Goal: Task Accomplishment & Management: Complete application form

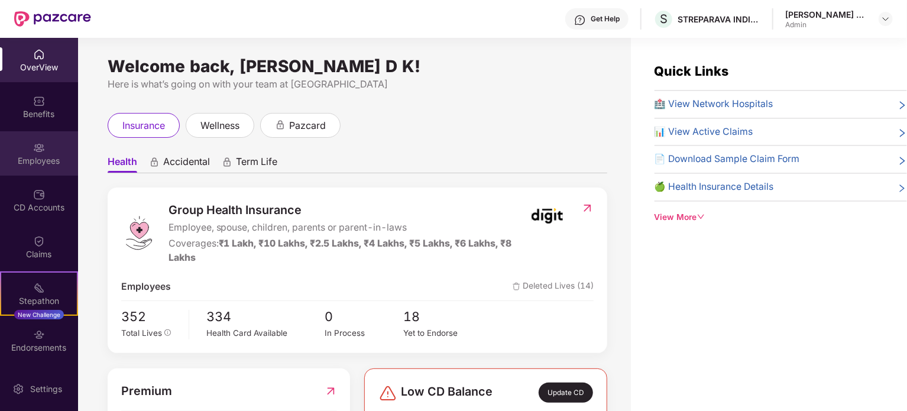
click at [53, 151] on div "Employees" at bounding box center [39, 153] width 78 height 44
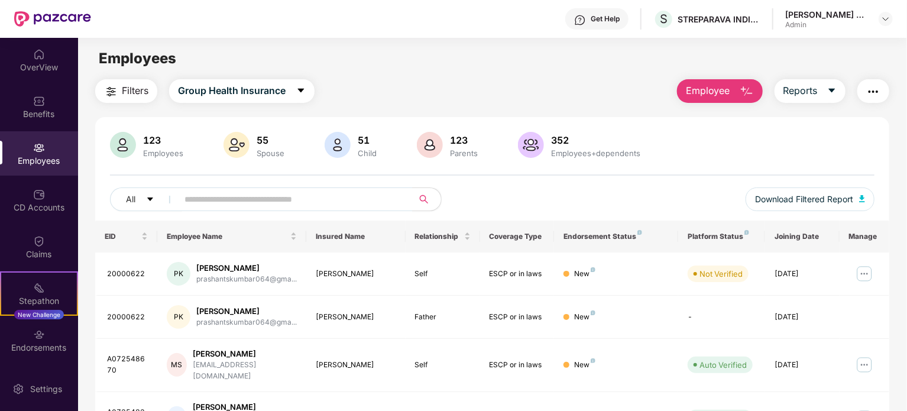
click at [875, 91] on img "button" at bounding box center [873, 92] width 14 height 14
click at [54, 245] on div "Claims" at bounding box center [39, 247] width 78 height 44
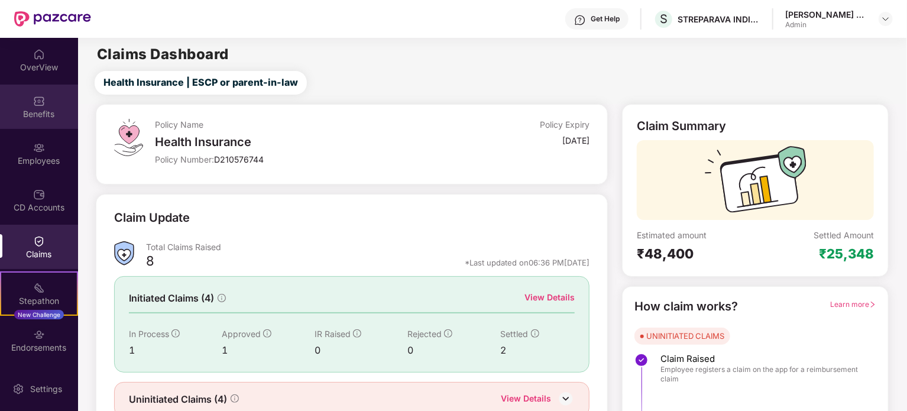
click at [44, 118] on div "Benefits" at bounding box center [39, 114] width 78 height 12
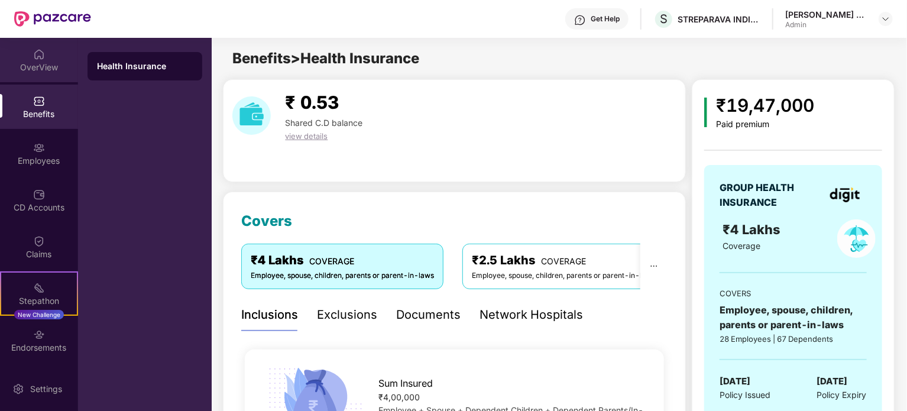
click at [49, 61] on div "OverView" at bounding box center [39, 67] width 78 height 12
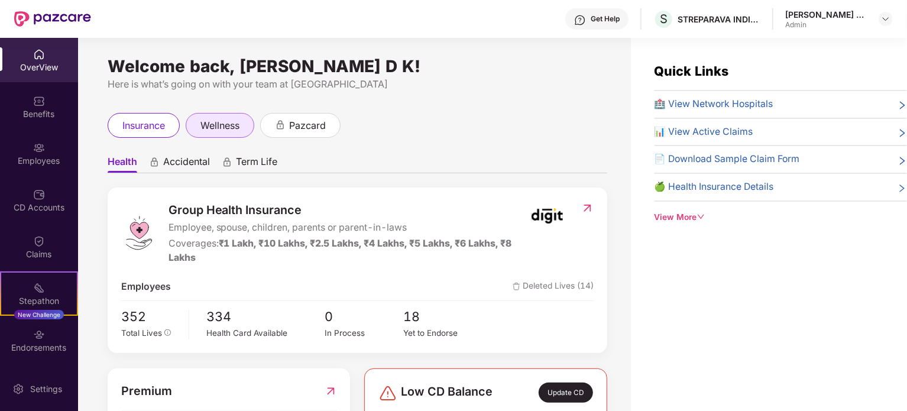
click at [233, 121] on span "wellness" at bounding box center [219, 125] width 39 height 15
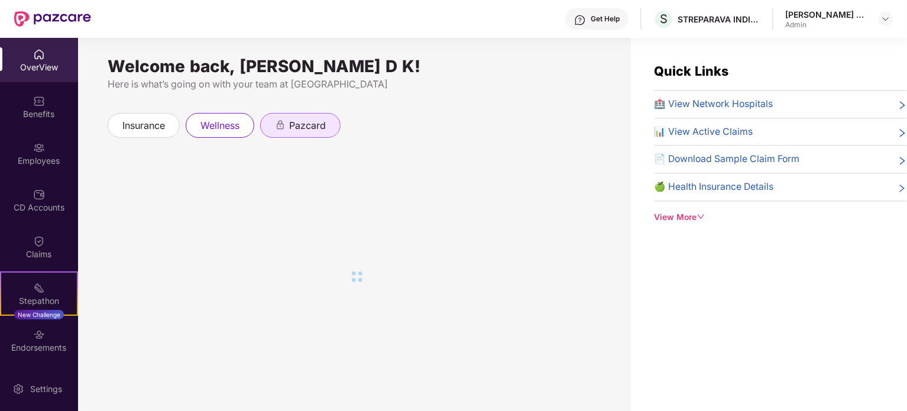
click at [303, 122] on span "pazcard" at bounding box center [307, 125] width 37 height 15
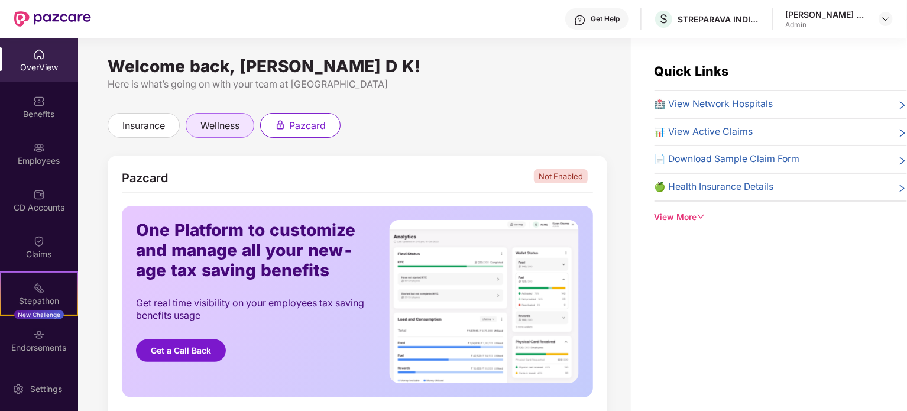
click at [237, 118] on span "wellness" at bounding box center [219, 125] width 39 height 15
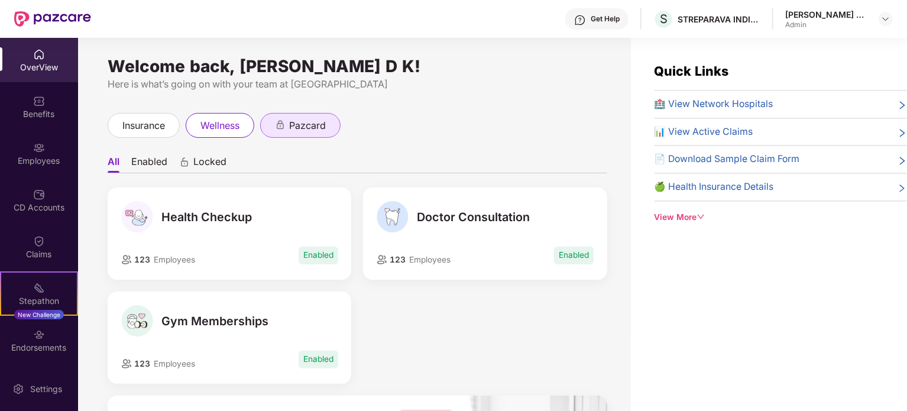
click at [298, 123] on span "pazcard" at bounding box center [307, 125] width 37 height 15
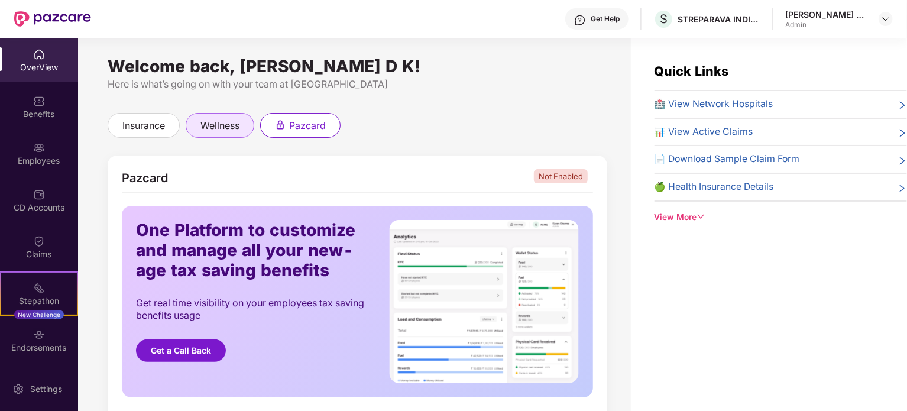
click at [222, 124] on span "wellness" at bounding box center [219, 125] width 39 height 15
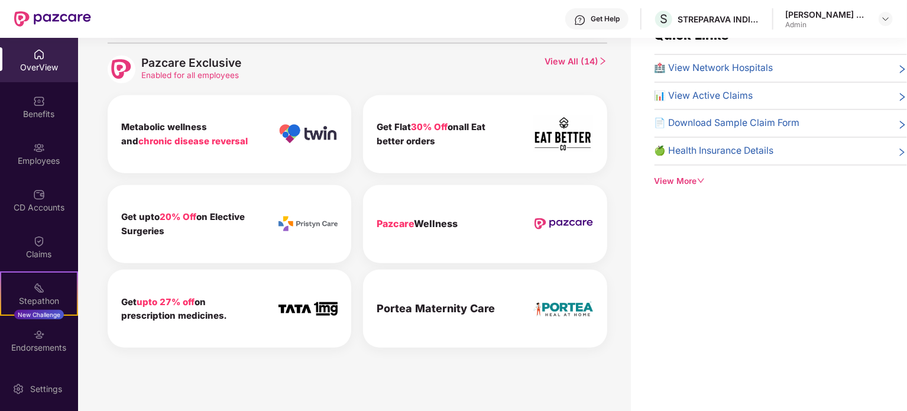
scroll to position [38, 0]
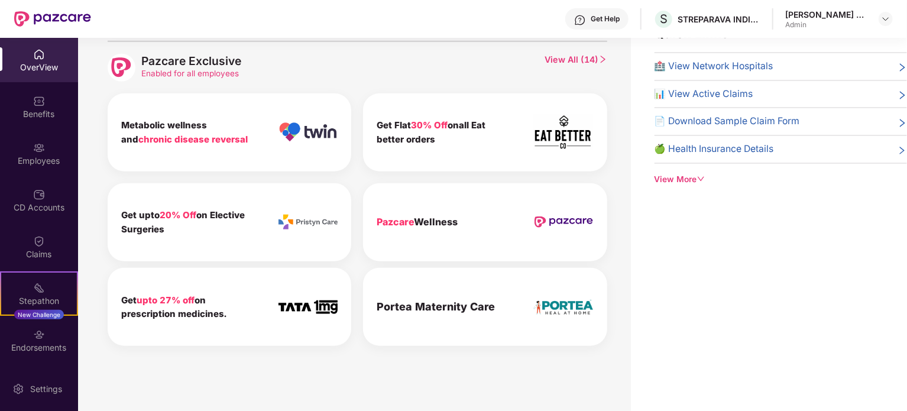
click at [320, 306] on img at bounding box center [307, 307] width 59 height 14
click at [218, 311] on b "Get upto 27% off on prescription medicines." at bounding box center [173, 306] width 105 height 25
click at [319, 300] on img at bounding box center [307, 307] width 59 height 14
click at [320, 300] on img at bounding box center [307, 307] width 59 height 14
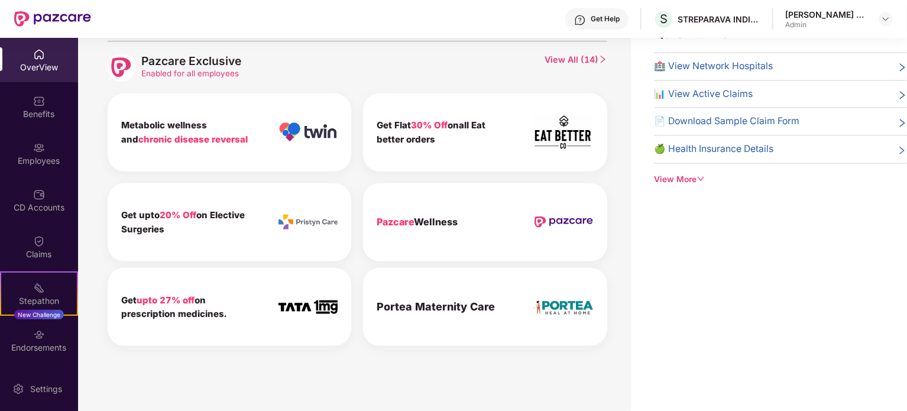
click at [320, 300] on img at bounding box center [307, 307] width 59 height 14
click at [181, 301] on span "upto 27% off" at bounding box center [166, 299] width 58 height 11
click at [38, 160] on div "Employees" at bounding box center [39, 161] width 78 height 12
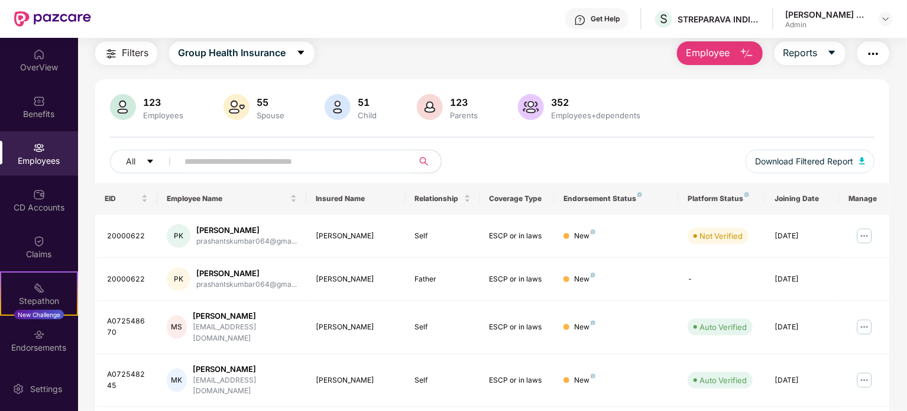
click at [307, 162] on input "text" at bounding box center [290, 161] width 212 height 18
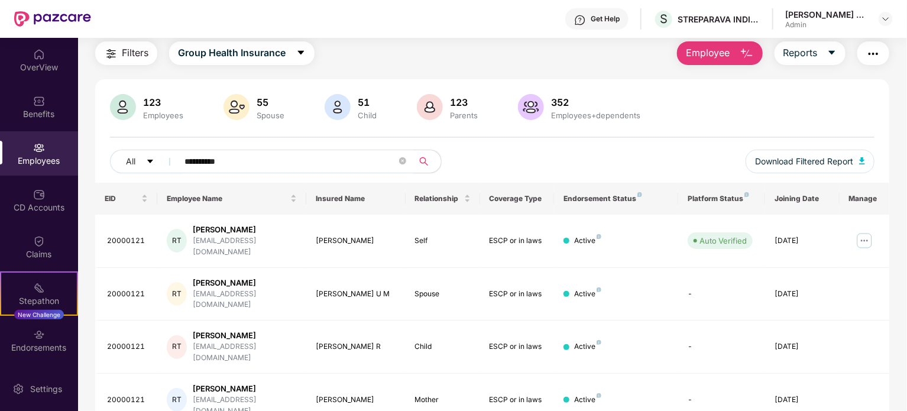
type input "*********"
click at [863, 238] on img at bounding box center [864, 240] width 19 height 19
click at [837, 96] on div "123 Employees 55 Spouse 51 Child 123 Parents 352 Employees+dependents" at bounding box center [492, 108] width 764 height 28
click at [870, 239] on img at bounding box center [864, 240] width 19 height 19
click at [814, 96] on div "123 Employees 55 Spouse 51 Child 123 Parents 352 Employees+dependents" at bounding box center [492, 108] width 764 height 28
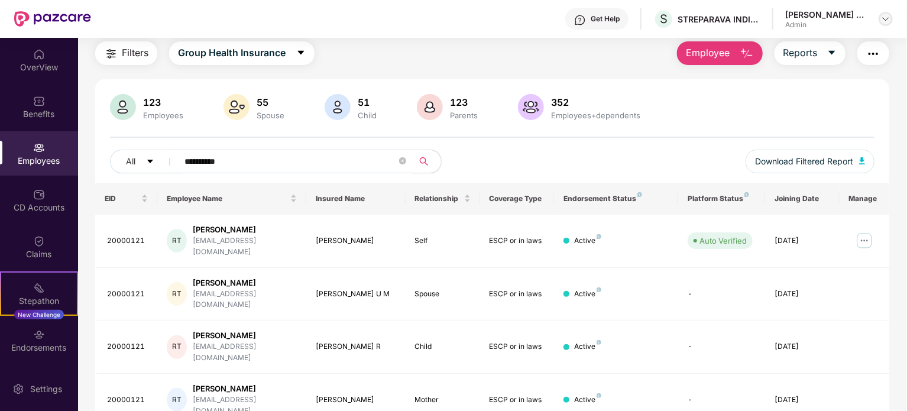
click at [883, 20] on img at bounding box center [885, 18] width 9 height 9
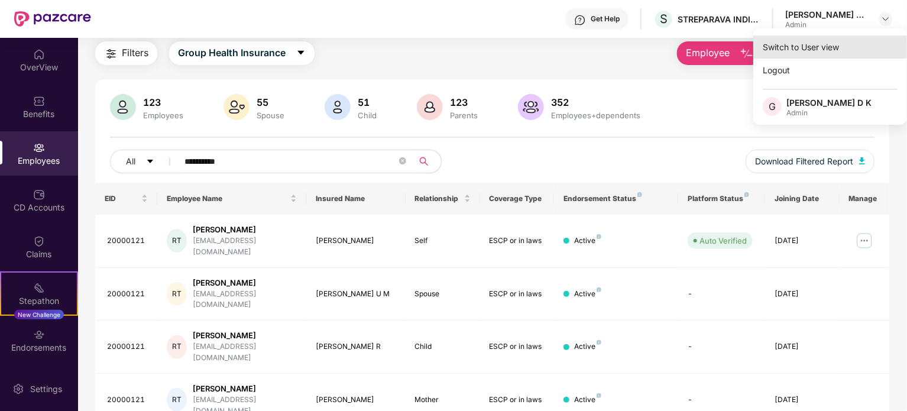
click at [812, 46] on div "Switch to User view" at bounding box center [830, 46] width 154 height 23
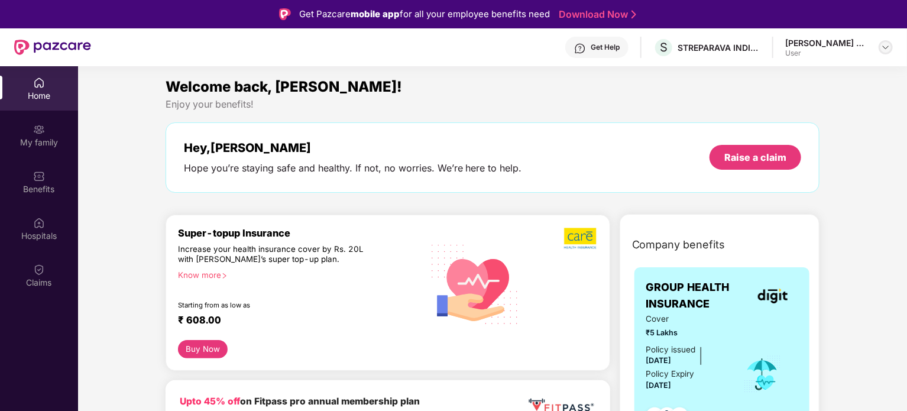
click at [882, 47] on img at bounding box center [885, 47] width 9 height 9
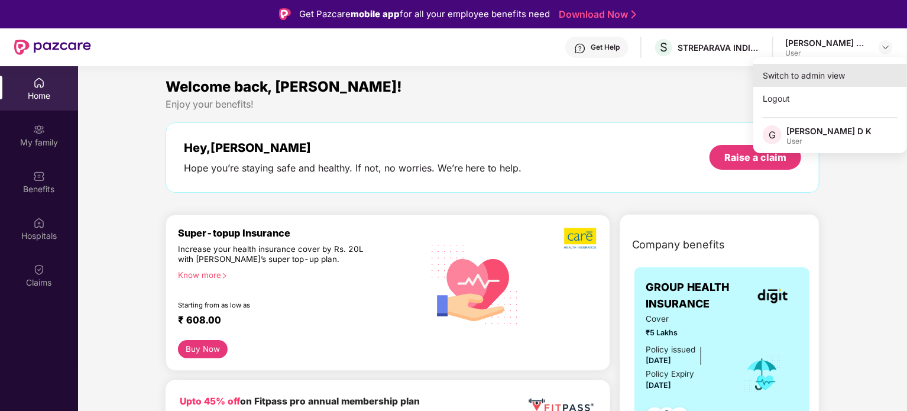
click at [803, 73] on div "Switch to admin view" at bounding box center [830, 75] width 154 height 23
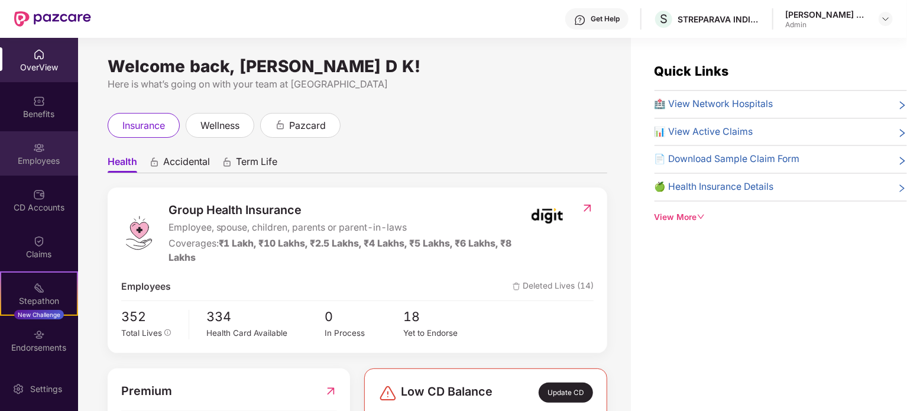
click at [57, 144] on div "Employees" at bounding box center [39, 153] width 78 height 44
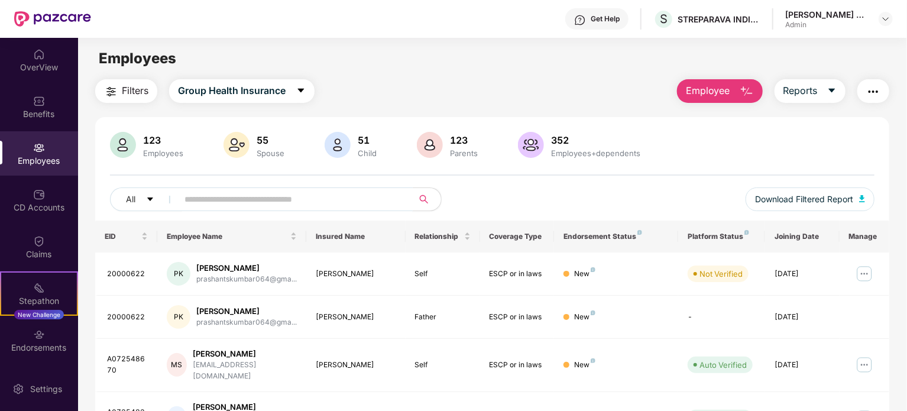
click at [254, 206] on input "text" at bounding box center [290, 199] width 212 height 18
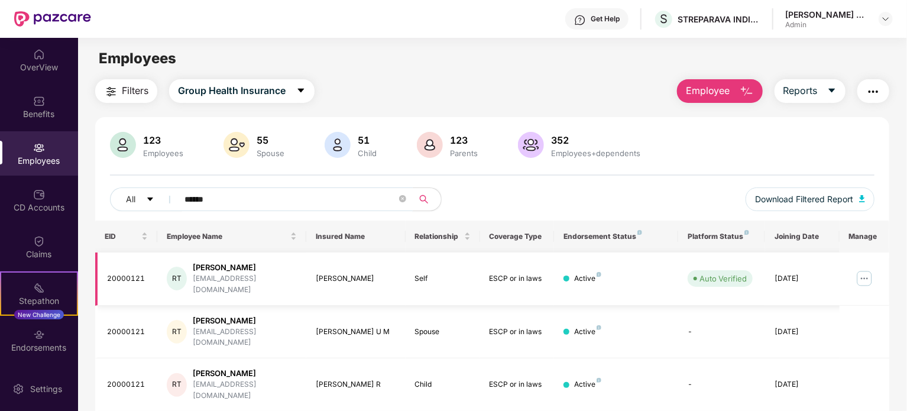
type input "******"
click at [864, 272] on img at bounding box center [864, 278] width 19 height 19
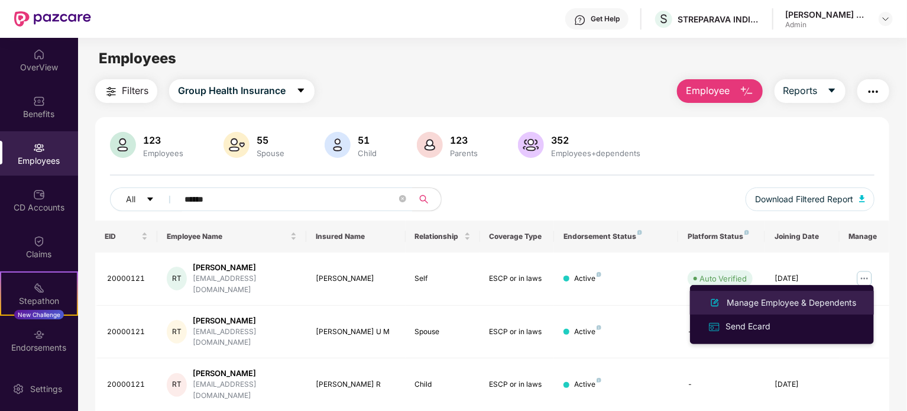
click at [800, 303] on div "Manage Employee & Dependents" at bounding box center [791, 302] width 134 height 13
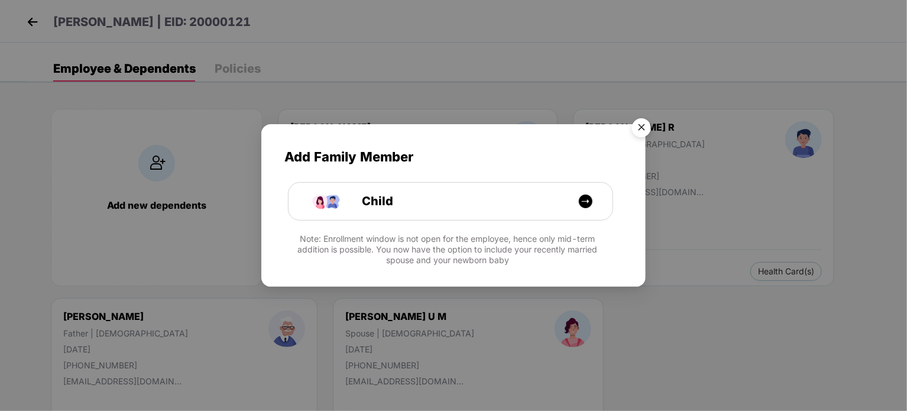
click at [645, 122] on img "Close" at bounding box center [641, 129] width 33 height 33
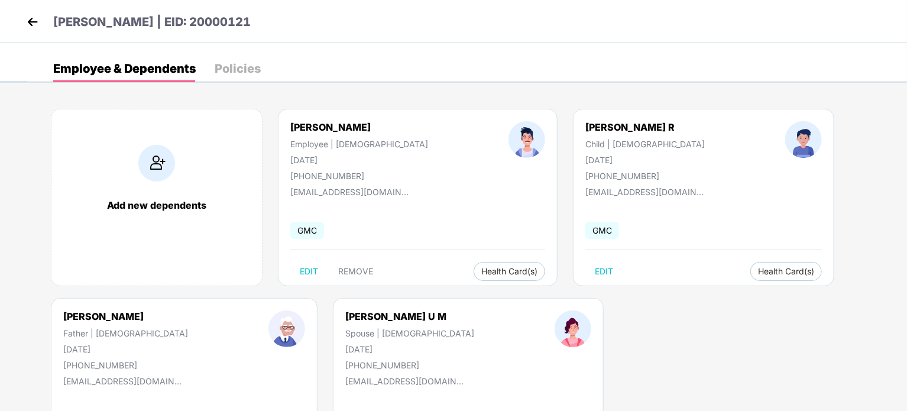
click at [31, 24] on img at bounding box center [33, 22] width 18 height 18
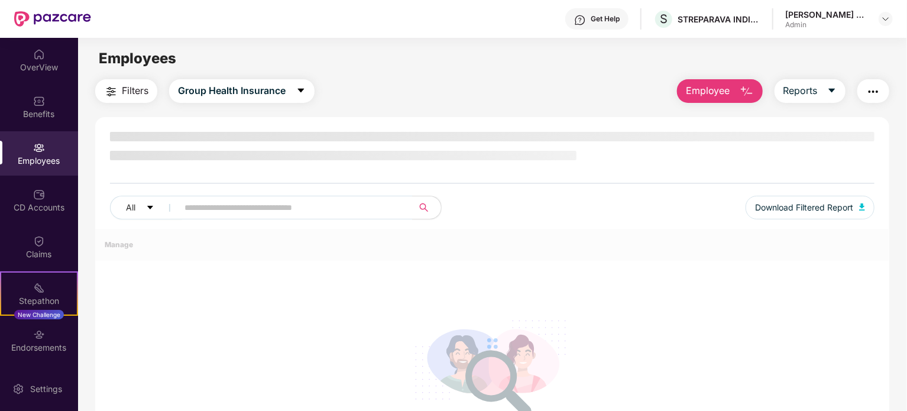
click at [876, 20] on div "Girish Kumar D K Admin" at bounding box center [839, 19] width 108 height 21
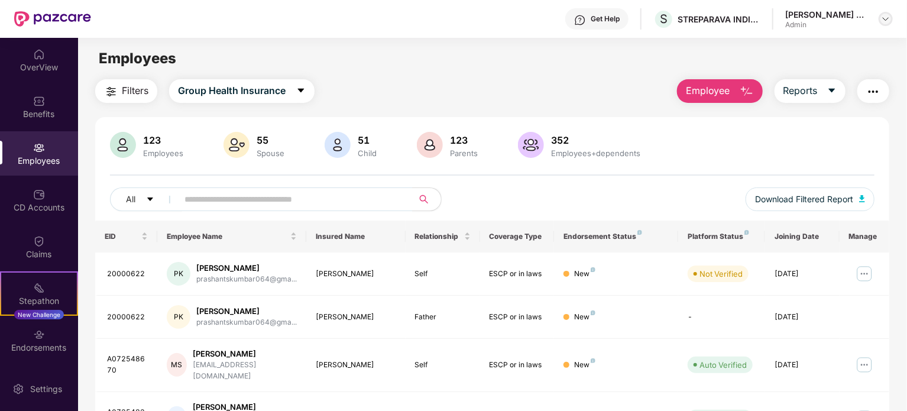
click at [887, 21] on img at bounding box center [885, 18] width 9 height 9
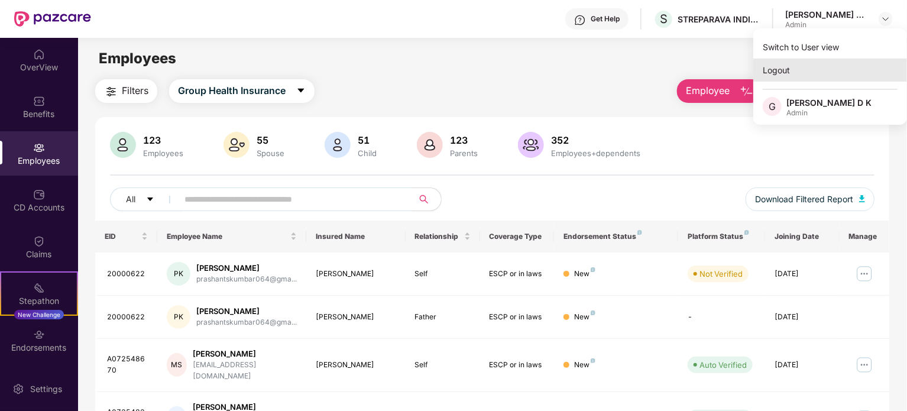
click at [785, 64] on div "Logout" at bounding box center [830, 70] width 154 height 23
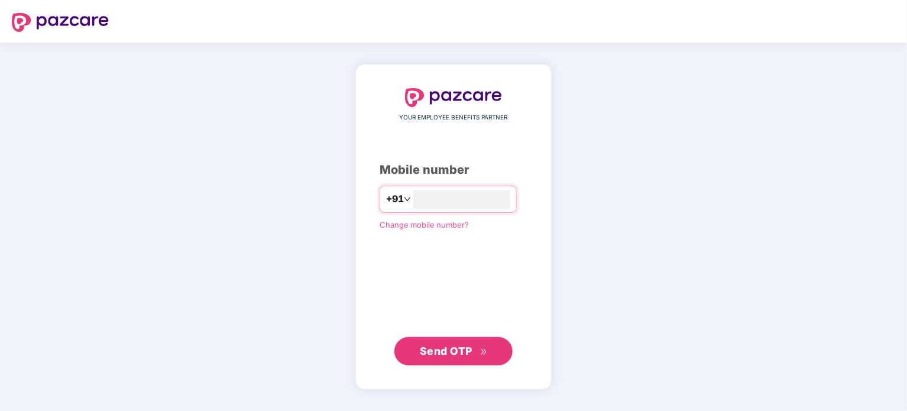
type input "**********"
click at [459, 354] on span "Send OTP" at bounding box center [446, 350] width 53 height 12
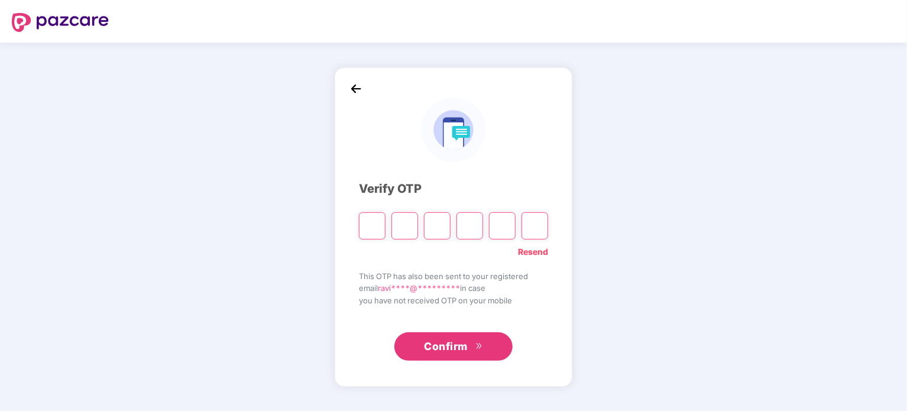
type input "*"
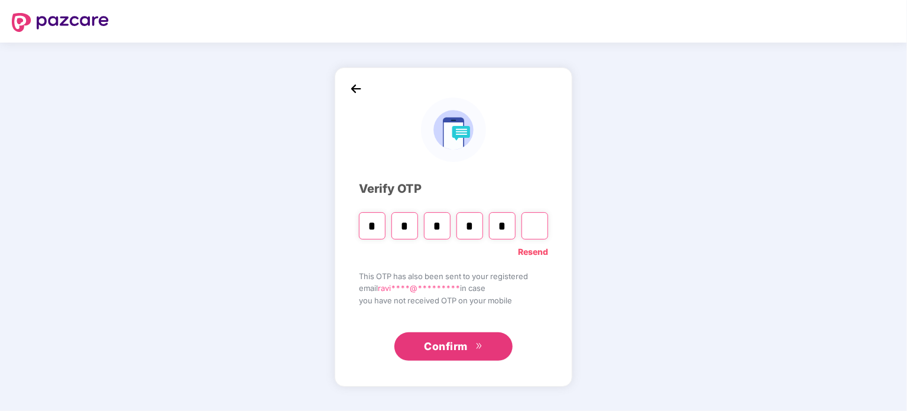
type input "*"
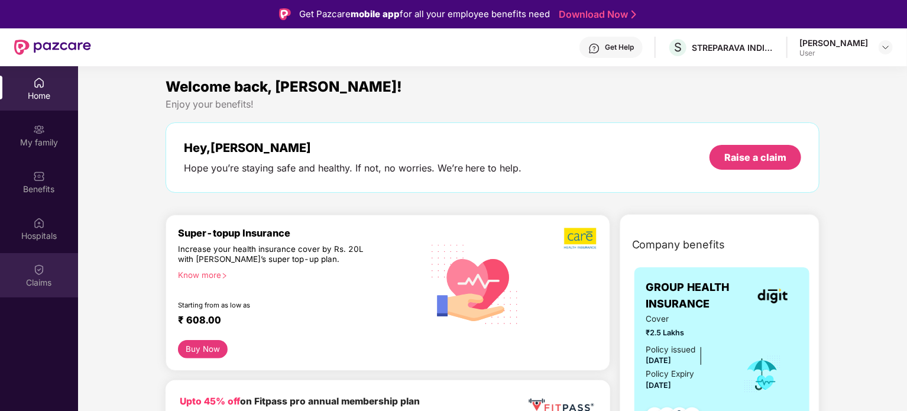
click at [41, 285] on div "Claims" at bounding box center [39, 283] width 78 height 12
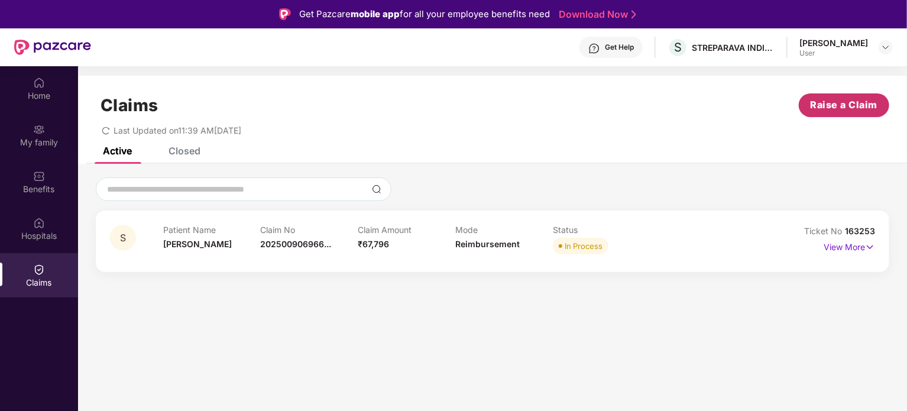
click at [865, 96] on button "Raise a Claim" at bounding box center [843, 105] width 90 height 24
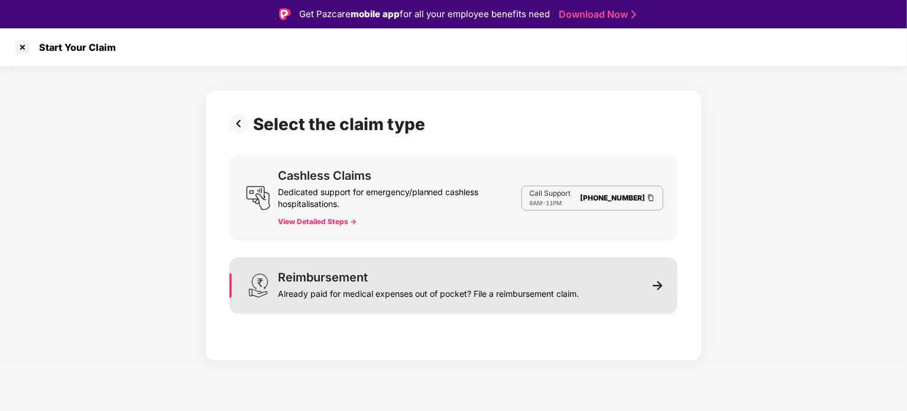
click at [660, 297] on div "Reimbursement Already paid for medical expenses out of pocket? File a reimburse…" at bounding box center [453, 285] width 448 height 57
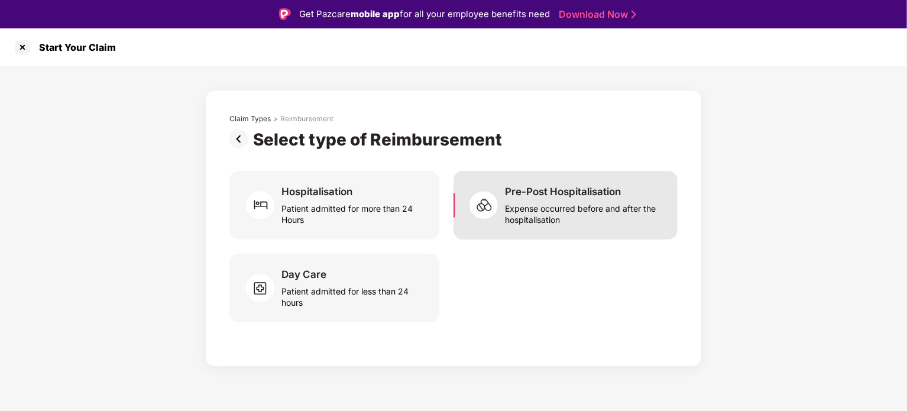
click at [529, 197] on div "Pre-Post Hospitalisation" at bounding box center [563, 191] width 116 height 13
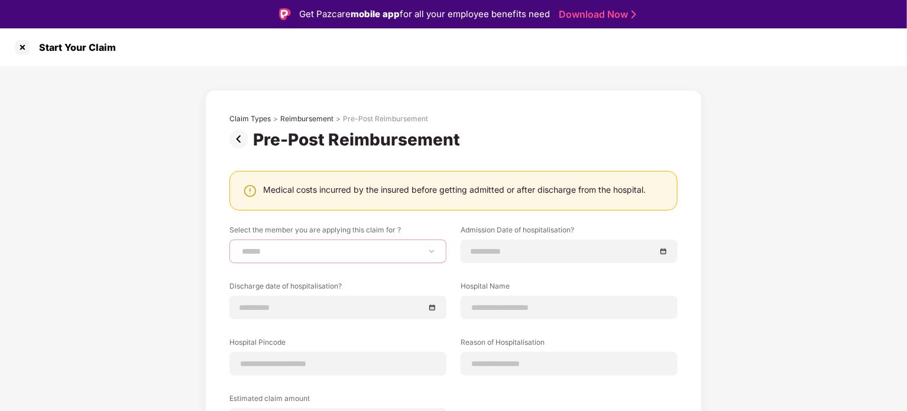
click at [432, 250] on select "**********" at bounding box center [337, 250] width 197 height 9
select select "**********"
click at [239, 246] on select "**********" at bounding box center [337, 250] width 197 height 9
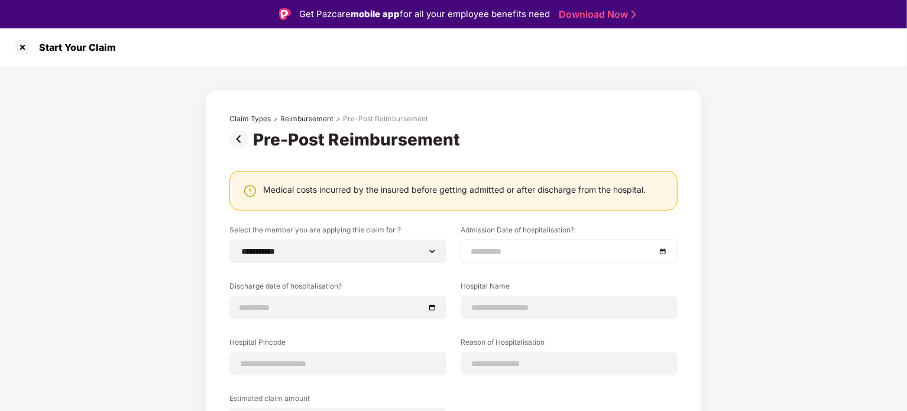
click at [539, 243] on div at bounding box center [568, 251] width 217 height 24
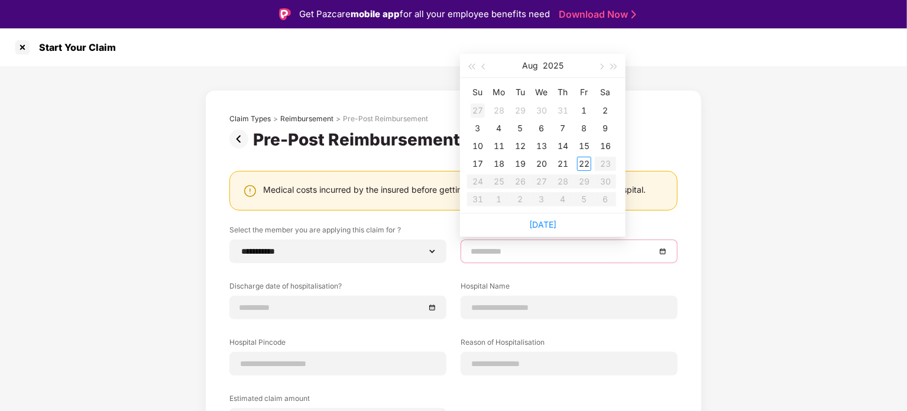
type input "**********"
click at [485, 69] on button "button" at bounding box center [484, 66] width 13 height 24
type input "**********"
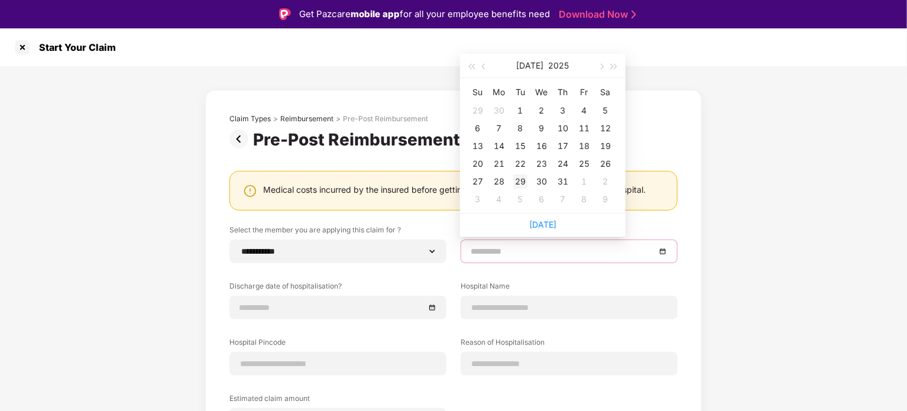
click at [518, 177] on div "29" at bounding box center [520, 181] width 14 height 14
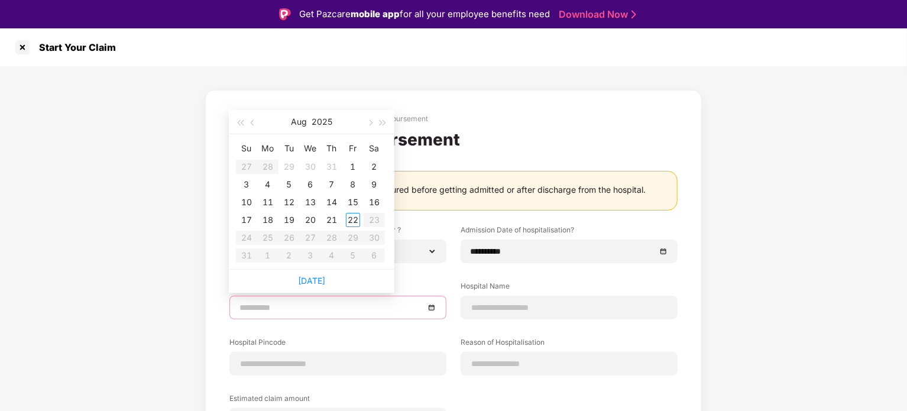
click at [314, 311] on input at bounding box center [331, 307] width 185 height 13
type input "**********"
click at [253, 124] on span "button" at bounding box center [254, 123] width 6 height 6
type input "**********"
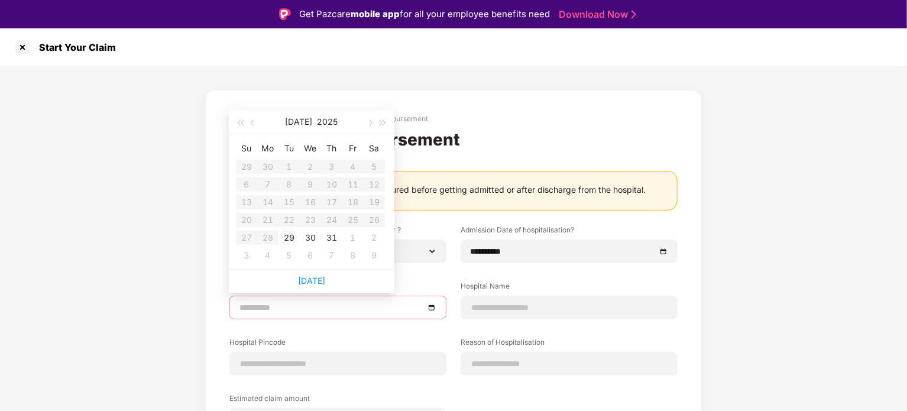
type input "**********"
click at [288, 233] on div "29" at bounding box center [289, 237] width 14 height 14
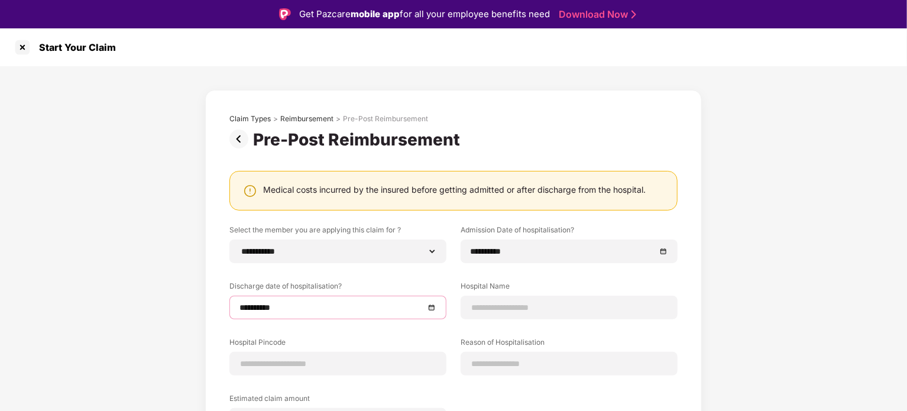
scroll to position [28, 0]
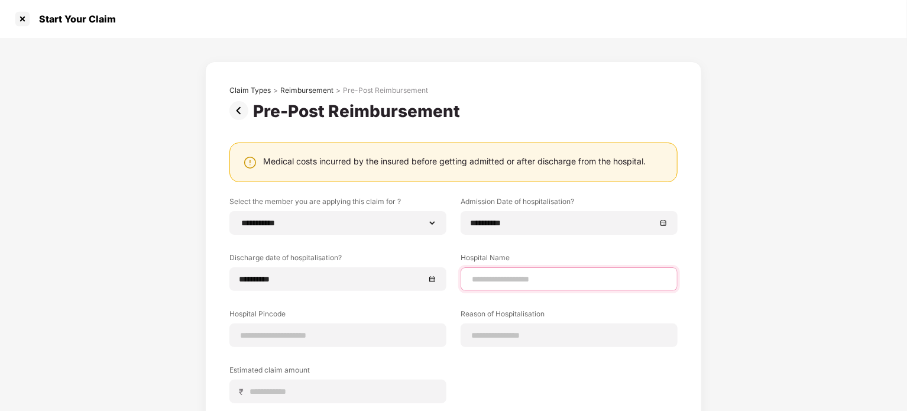
click at [558, 274] on input at bounding box center [568, 279] width 197 height 12
type input "**********"
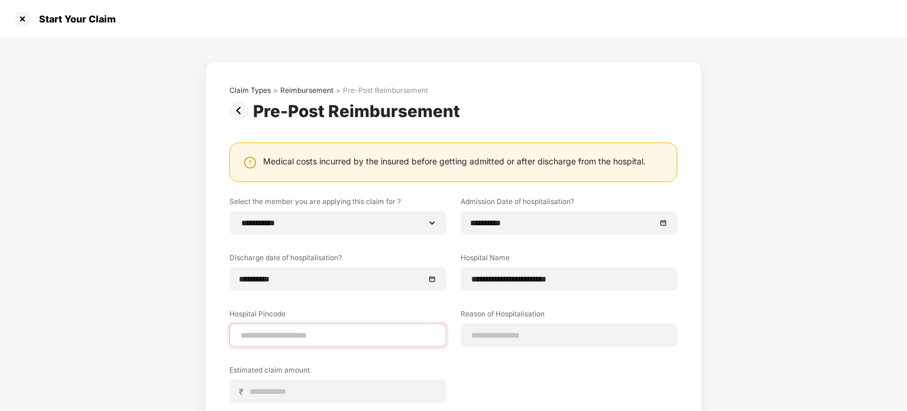
click at [381, 334] on input at bounding box center [337, 335] width 197 height 12
type input "******"
select select "******"
select select "*********"
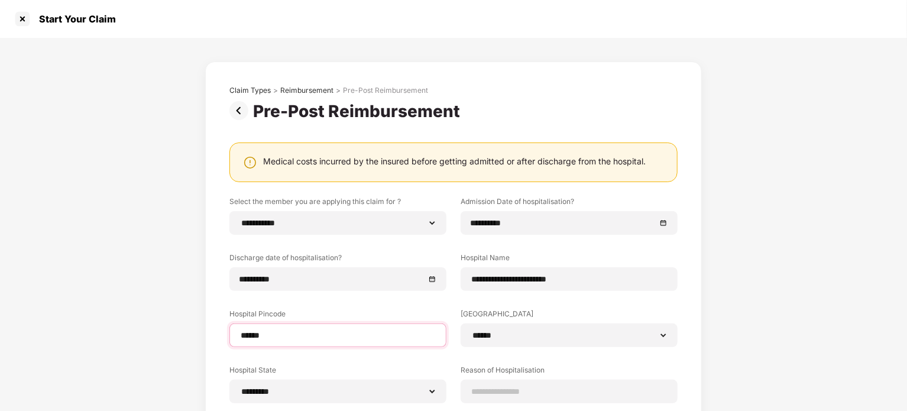
type input "******"
click at [719, 347] on div "**********" at bounding box center [453, 315] width 907 height 554
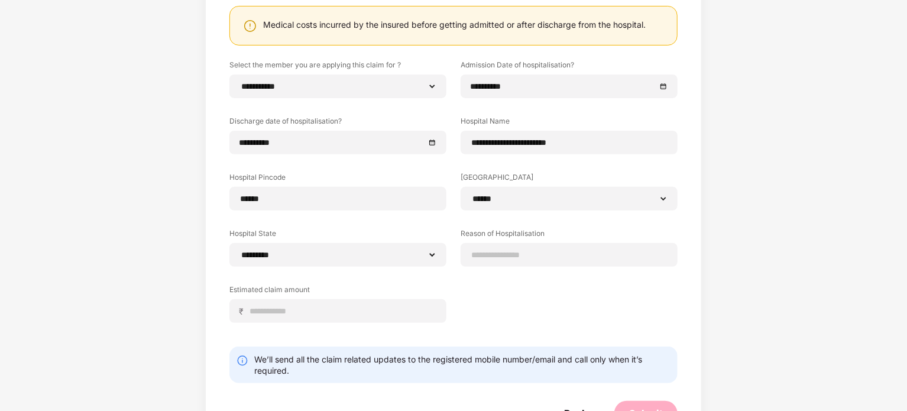
scroll to position [164, 0]
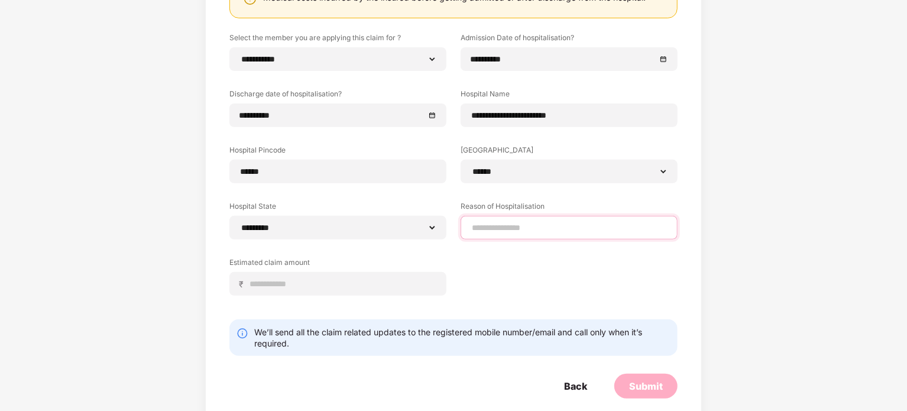
click at [517, 226] on input at bounding box center [568, 228] width 197 height 12
type input "*"
type input "******"
click at [334, 278] on input at bounding box center [342, 284] width 187 height 12
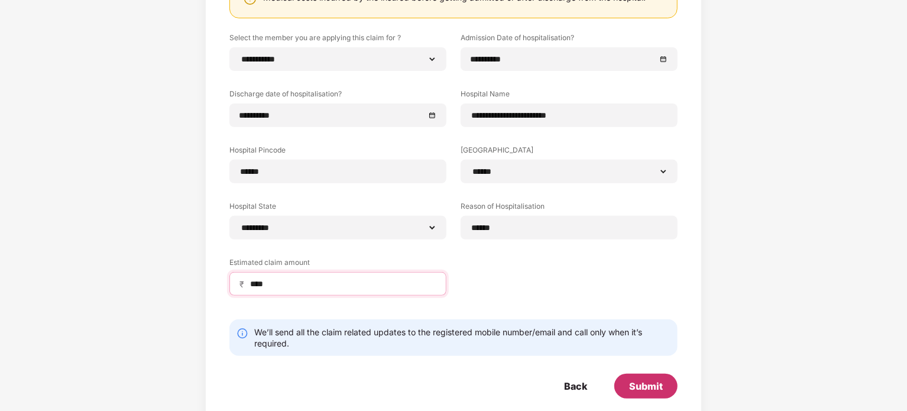
type input "****"
click at [648, 387] on div "Submit" at bounding box center [646, 385] width 34 height 13
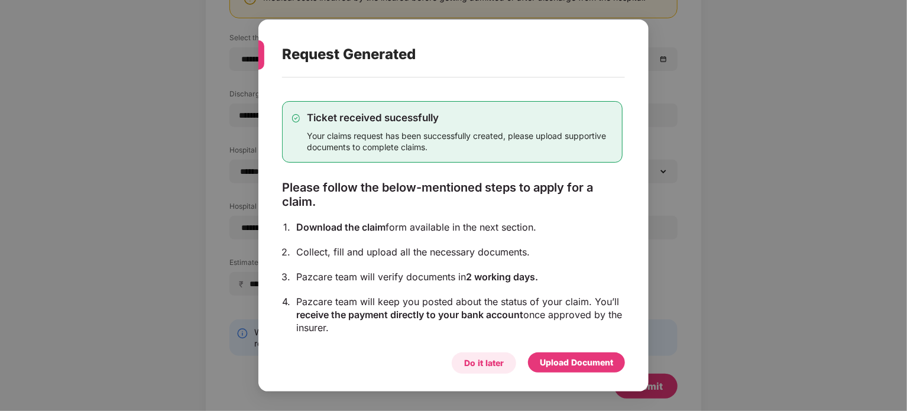
click at [483, 363] on div "Do it later" at bounding box center [484, 362] width 40 height 13
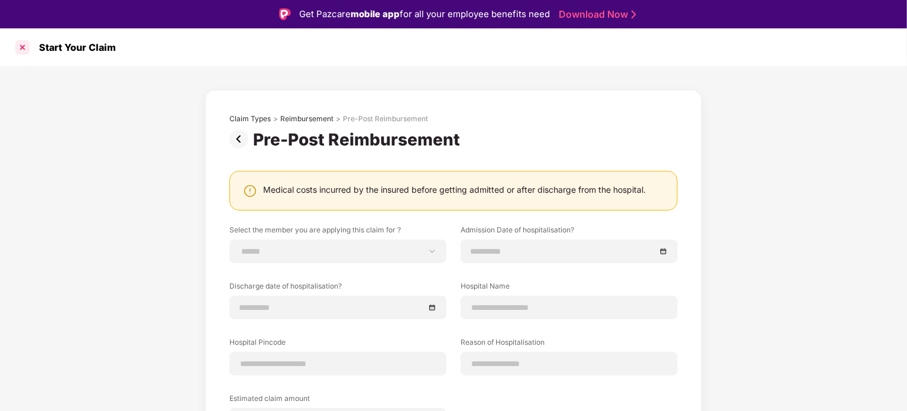
click at [20, 48] on div at bounding box center [22, 47] width 19 height 19
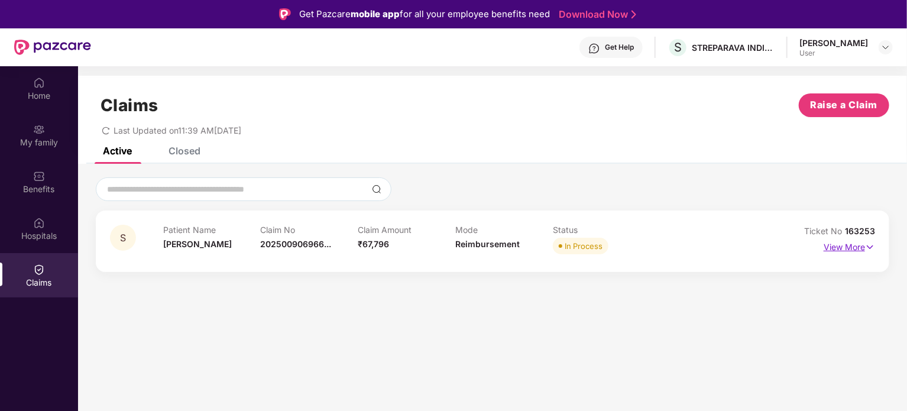
click at [866, 245] on img at bounding box center [870, 247] width 10 height 13
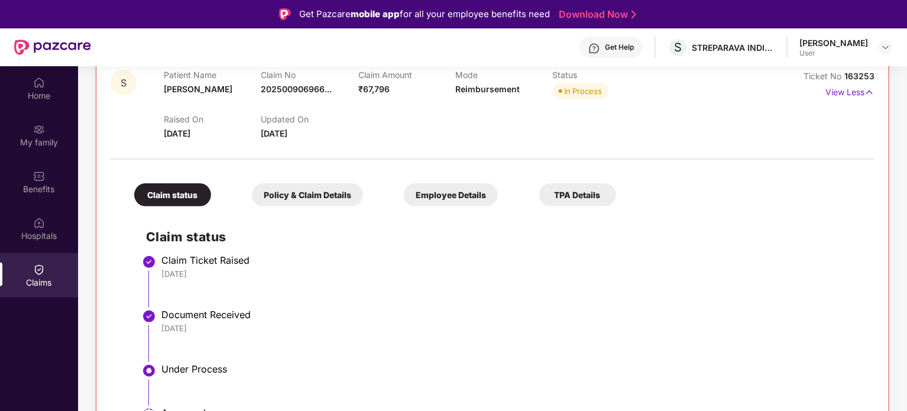
scroll to position [186, 0]
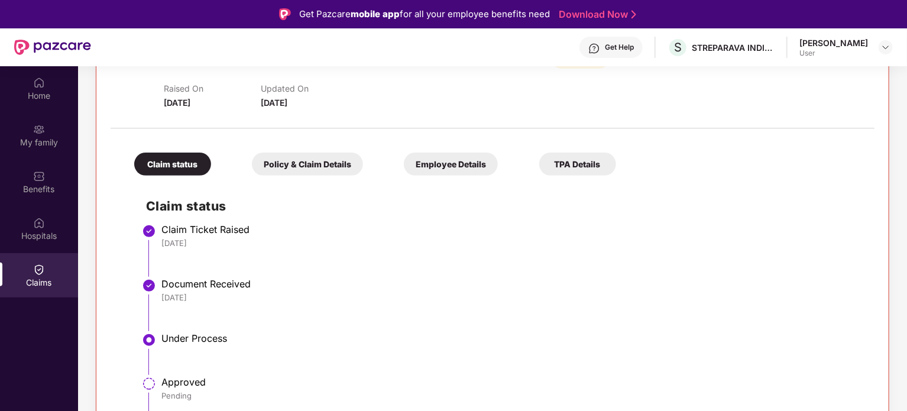
click at [316, 163] on div "Policy & Claim Details" at bounding box center [307, 163] width 111 height 23
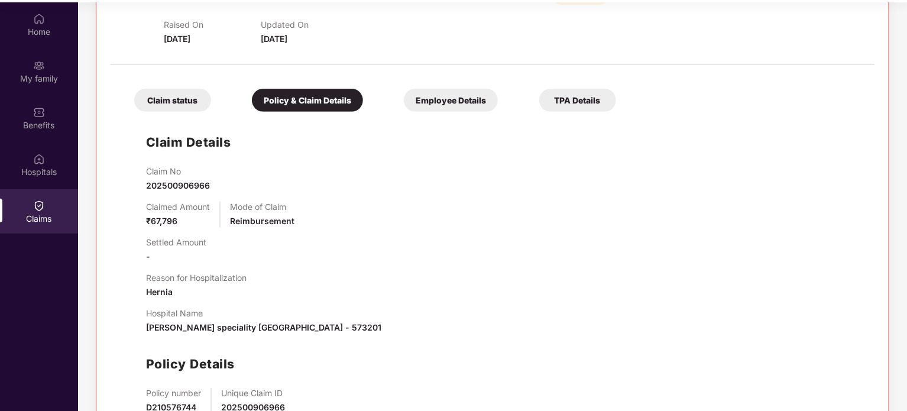
scroll to position [63, 0]
click at [449, 99] on div "Employee Details" at bounding box center [451, 101] width 94 height 23
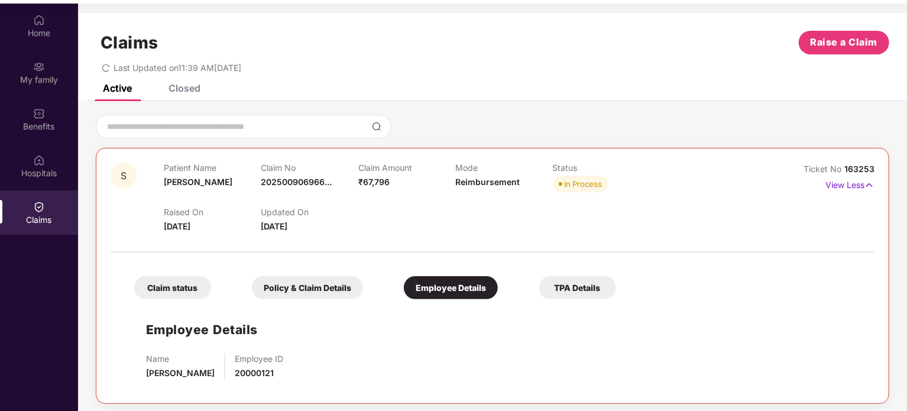
scroll to position [1, 0]
click at [303, 279] on div "Policy & Claim Details" at bounding box center [307, 286] width 111 height 23
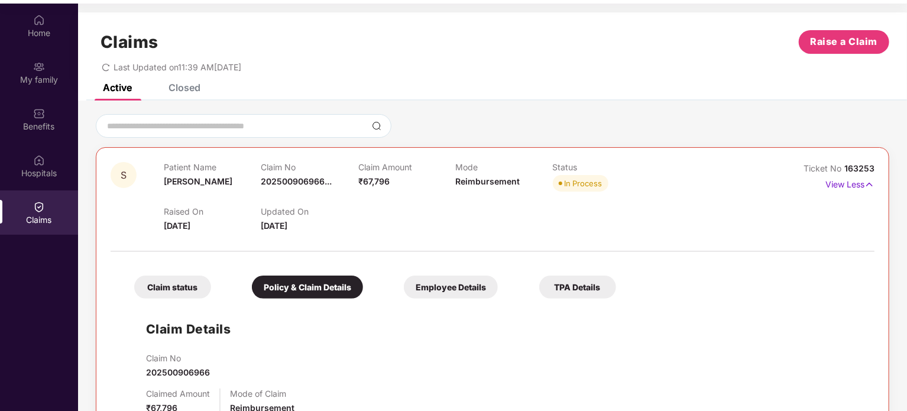
click at [194, 281] on div "Claim status" at bounding box center [172, 286] width 77 height 23
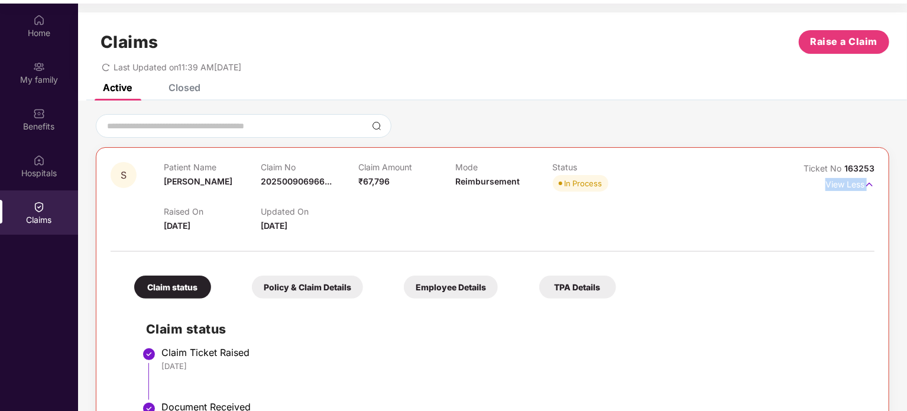
drag, startPoint x: 905, startPoint y: 145, endPoint x: 907, endPoint y: 222, distance: 76.8
click at [906, 222] on html "Get Pazcare mobile app for all your employee benefits need Download Now Get Hel…" at bounding box center [453, 142] width 907 height 411
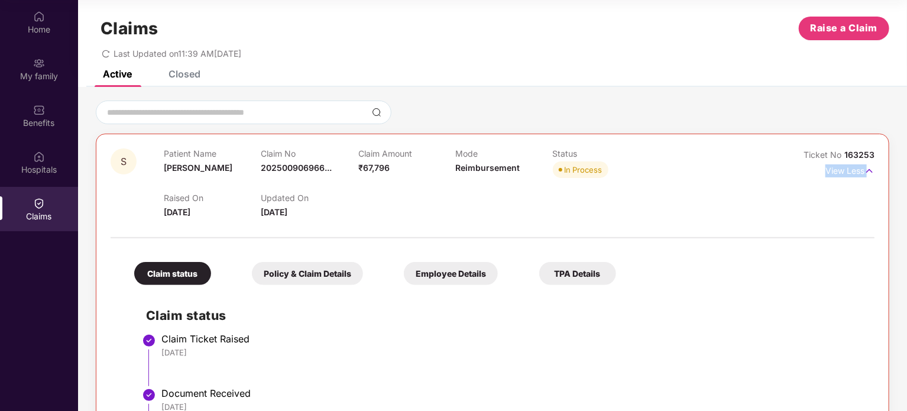
scroll to position [6, 0]
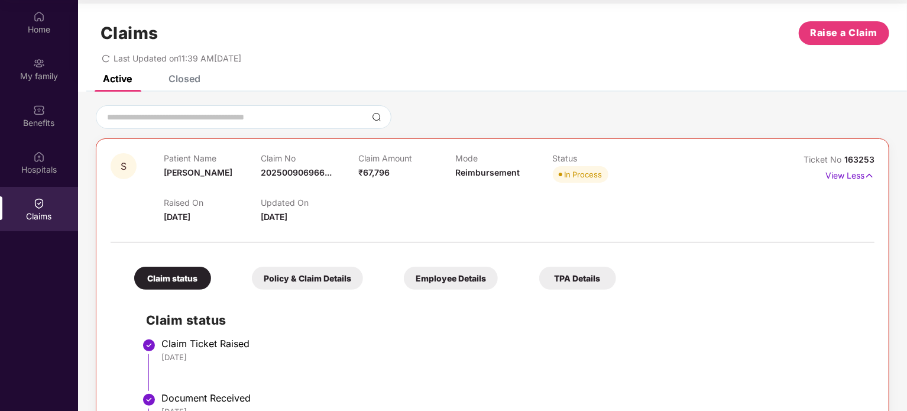
click at [312, 287] on div "Policy & Claim Details" at bounding box center [307, 278] width 111 height 23
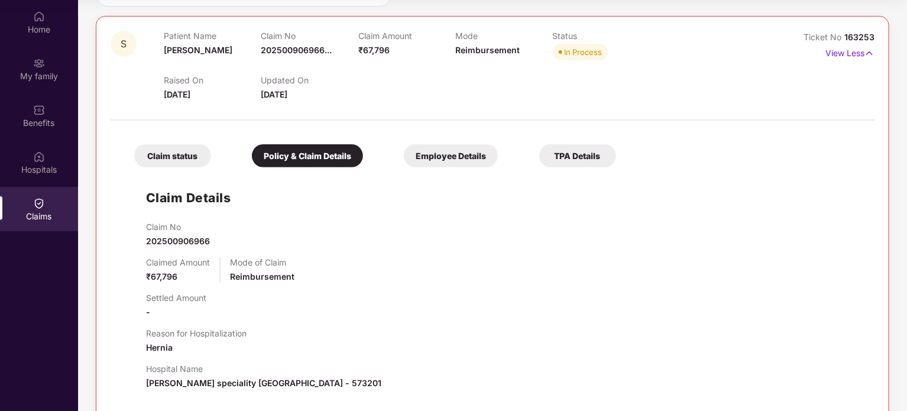
scroll to position [105, 0]
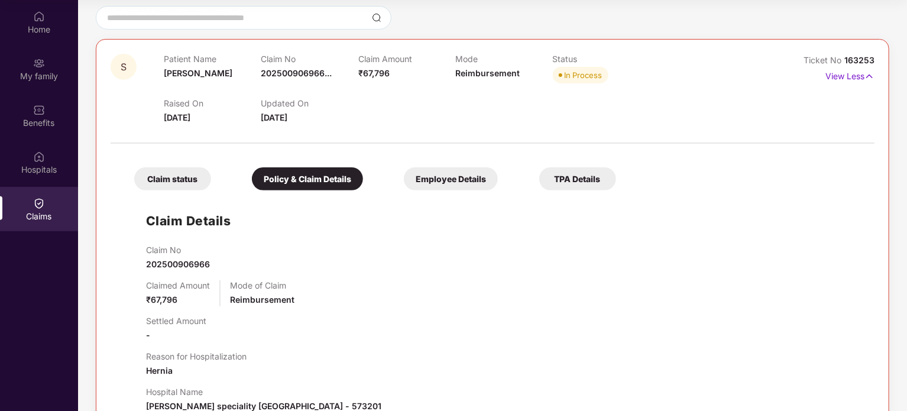
click at [444, 174] on div "Employee Details" at bounding box center [451, 178] width 94 height 23
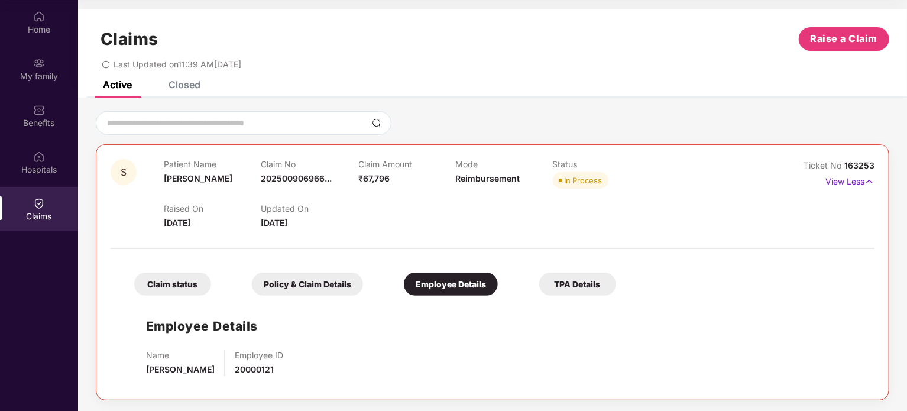
click at [576, 280] on div "TPA Details" at bounding box center [577, 283] width 77 height 23
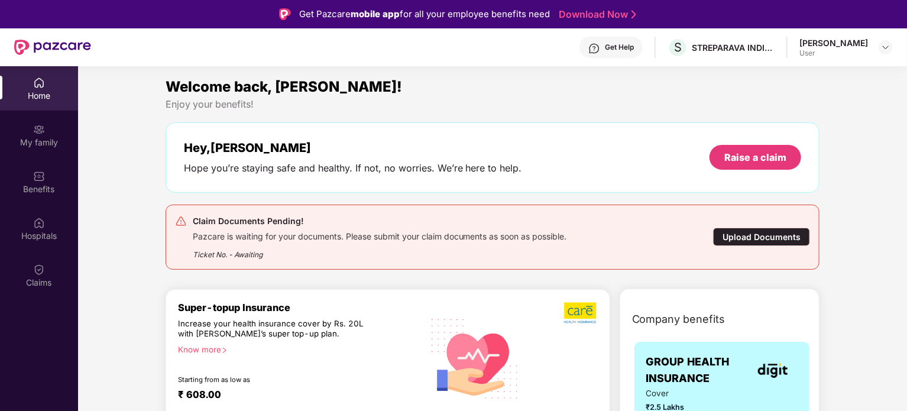
click at [888, 40] on div at bounding box center [885, 47] width 14 height 14
click at [886, 44] on img at bounding box center [885, 47] width 9 height 9
click at [790, 74] on div "Logout" at bounding box center [830, 75] width 154 height 23
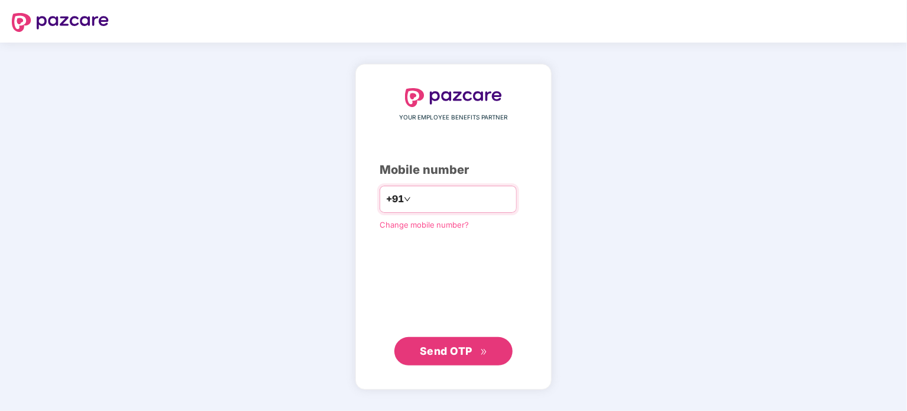
click at [476, 199] on input "number" at bounding box center [461, 199] width 97 height 19
type input "**********"
click at [470, 349] on span "Send OTP" at bounding box center [446, 350] width 53 height 12
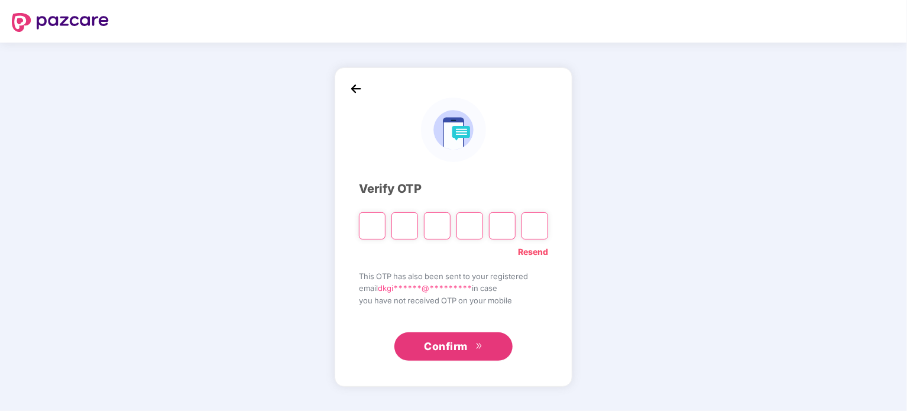
type input "*"
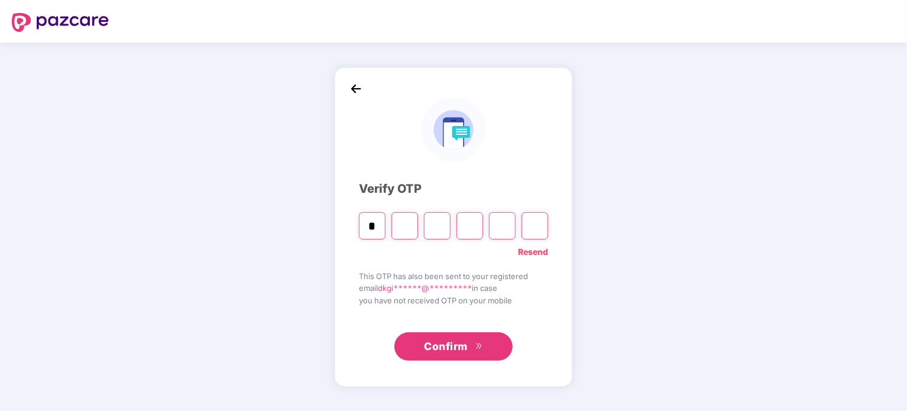
type input "*"
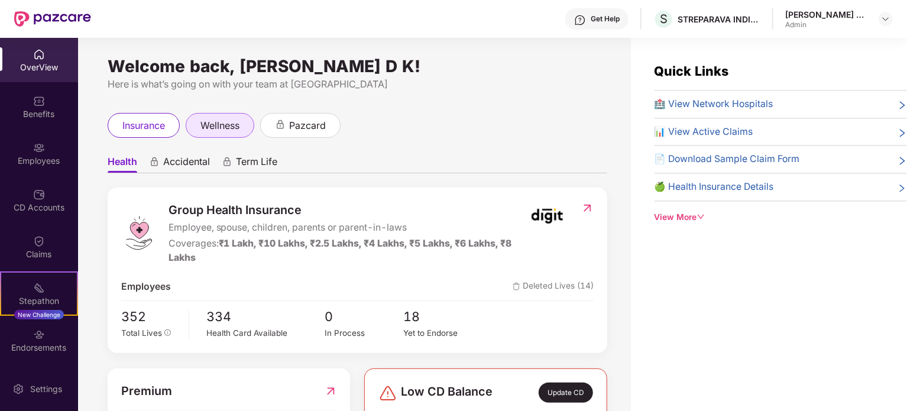
click at [224, 122] on span "wellness" at bounding box center [219, 125] width 39 height 15
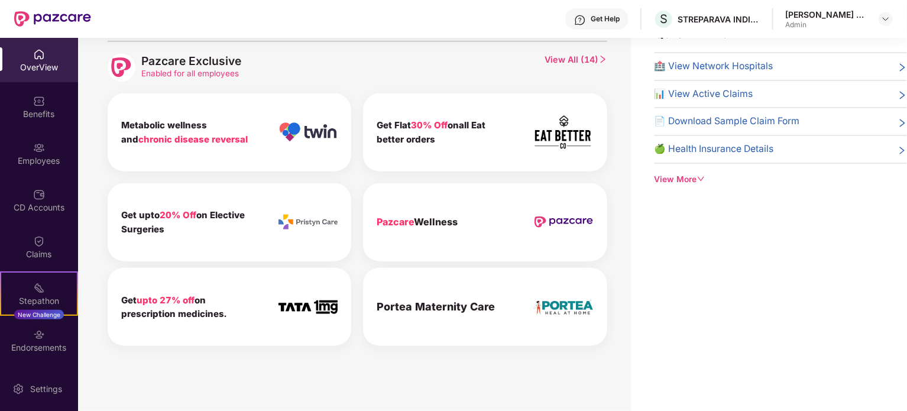
scroll to position [460, 0]
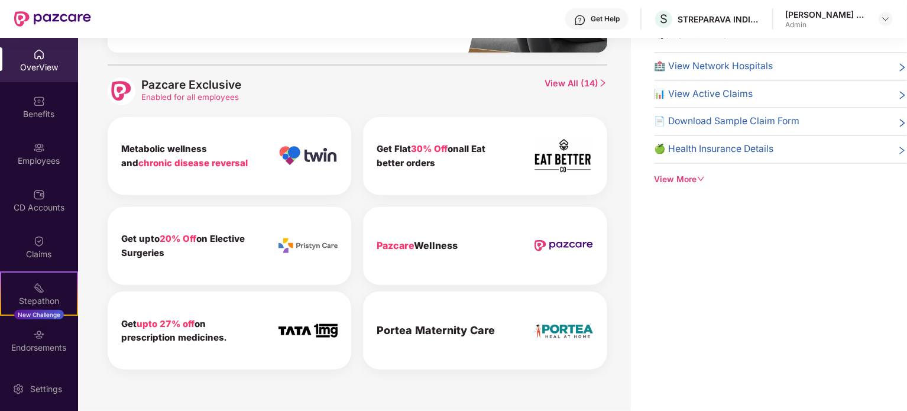
click at [493, 330] on b "Portea Maternity Care" at bounding box center [436, 330] width 118 height 12
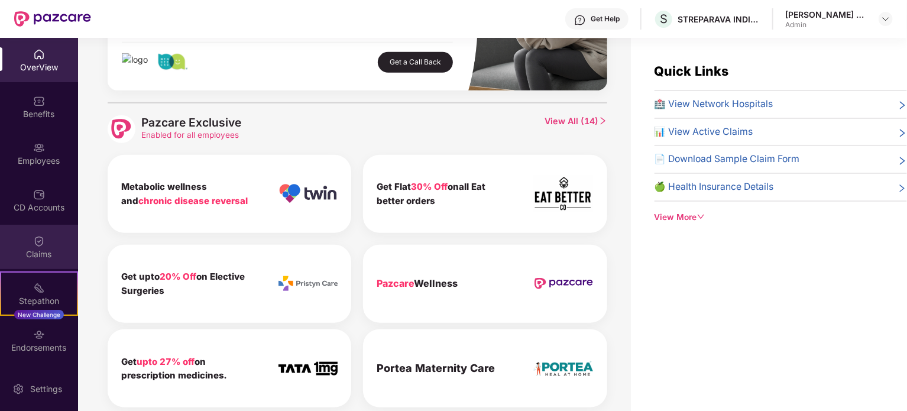
click at [39, 243] on img at bounding box center [39, 241] width 12 height 12
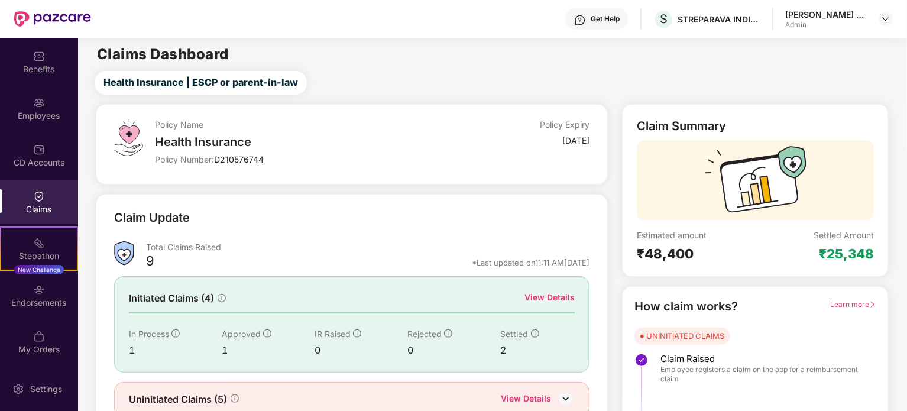
scroll to position [24, 0]
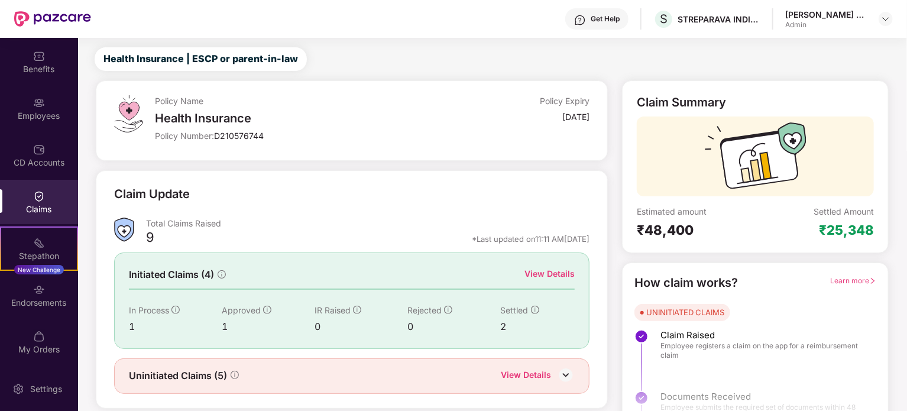
click at [554, 272] on div "View Details" at bounding box center [549, 273] width 50 height 13
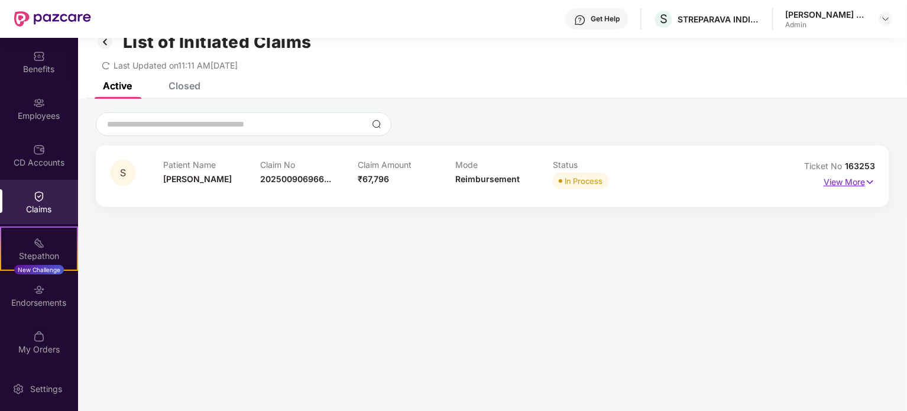
click at [866, 173] on p "View More" at bounding box center [848, 181] width 51 height 16
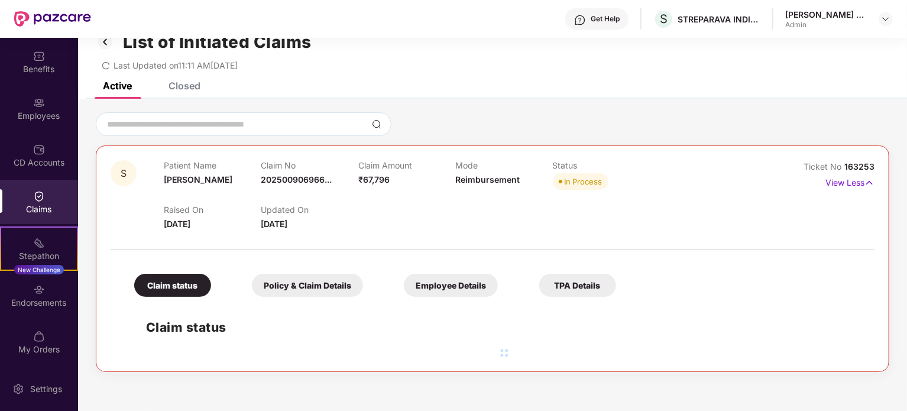
click at [311, 280] on div "Policy & Claim Details" at bounding box center [307, 285] width 111 height 23
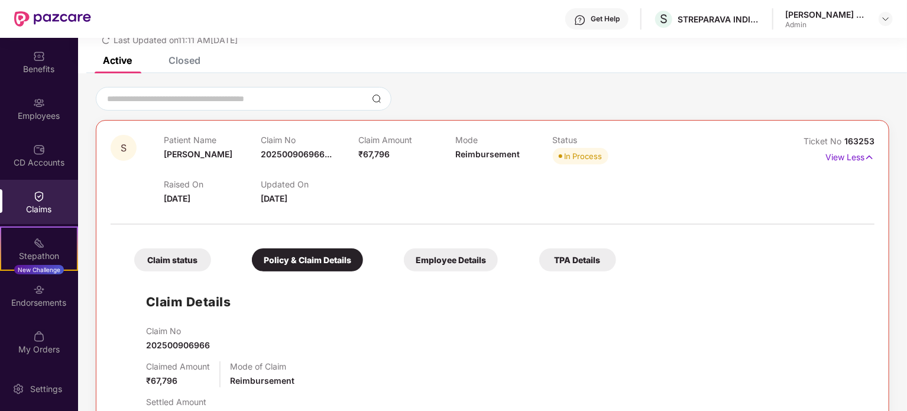
scroll to position [46, 0]
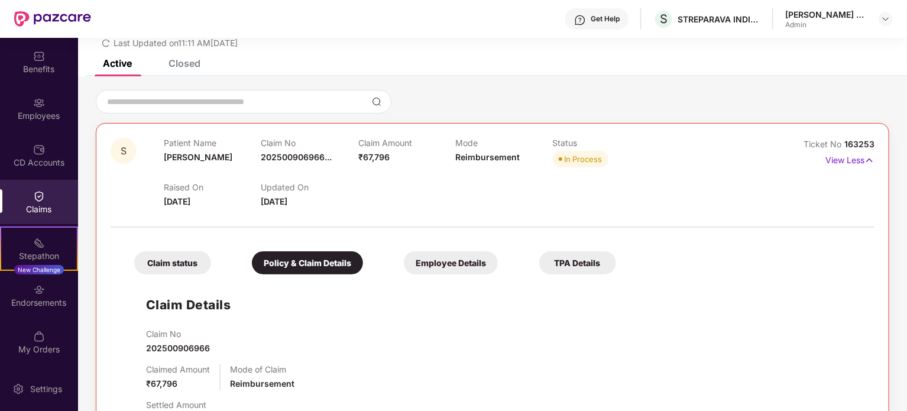
click at [145, 259] on div "Claim status" at bounding box center [172, 262] width 77 height 23
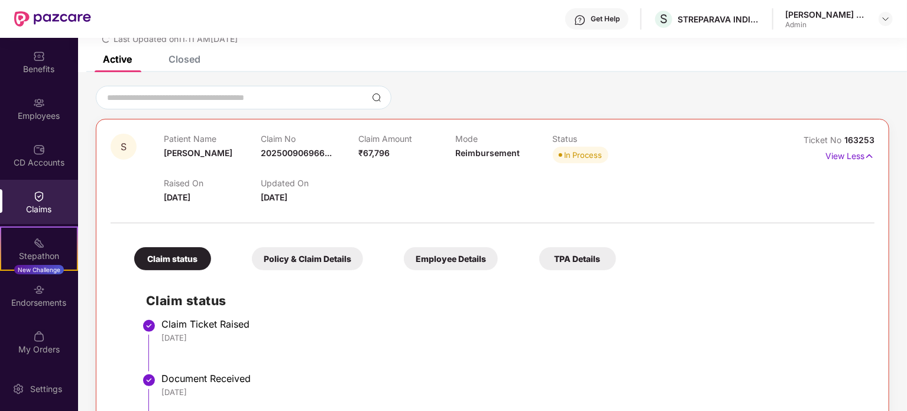
scroll to position [71, 0]
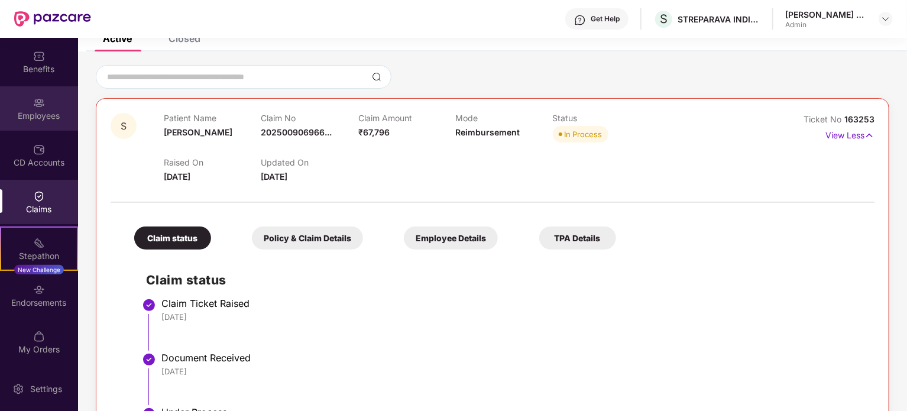
click at [52, 108] on div "Employees" at bounding box center [39, 108] width 78 height 44
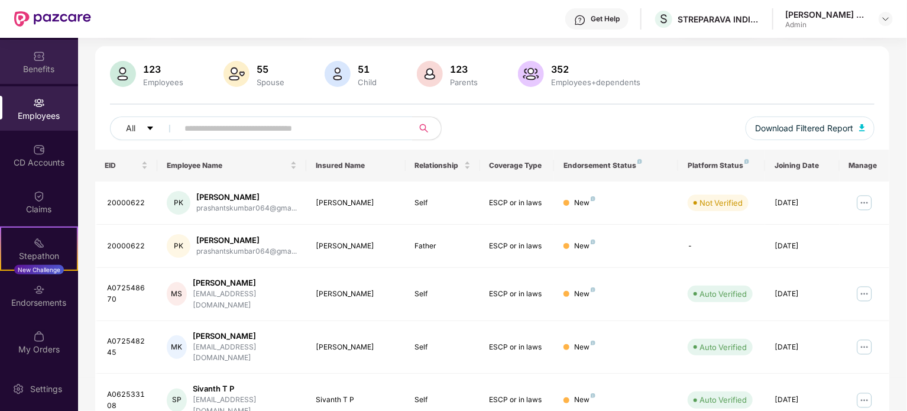
click at [48, 64] on div "Benefits" at bounding box center [39, 69] width 78 height 12
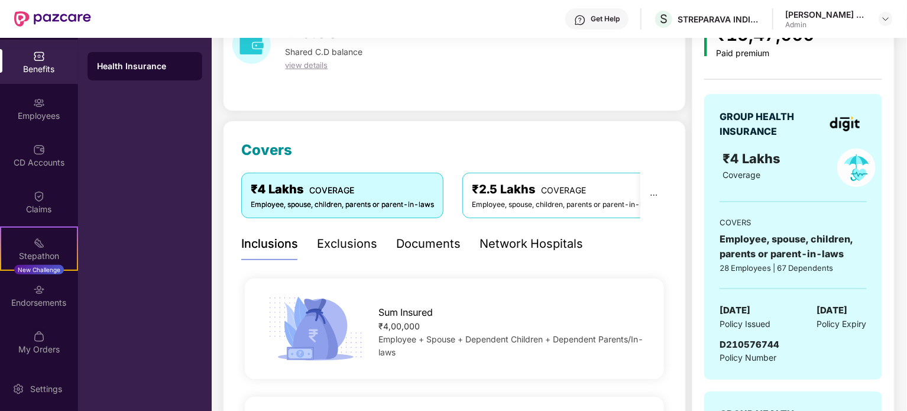
click at [893, 18] on header "Get Help S STREPARAVA INDIA PRIVATE LIMITED Girish Kumar D K Admin" at bounding box center [453, 19] width 907 height 38
click at [889, 18] on img at bounding box center [885, 18] width 9 height 9
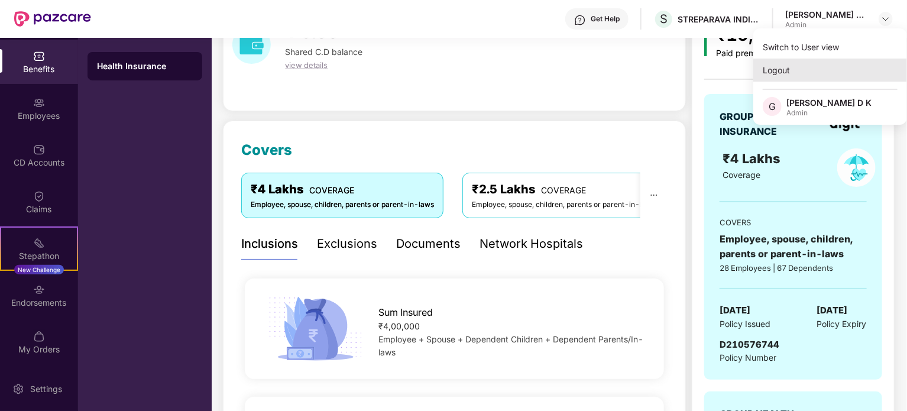
click at [791, 71] on div "Logout" at bounding box center [830, 70] width 154 height 23
